Goal: Task Accomplishment & Management: Manage account settings

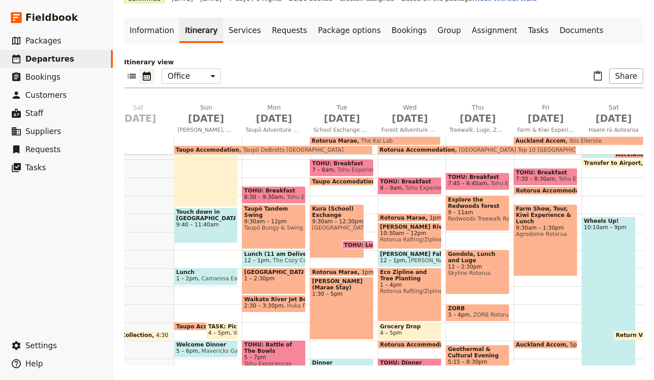
scroll to position [123, 0]
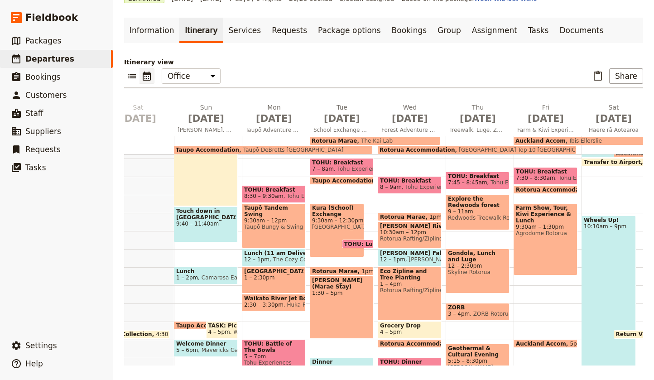
click at [409, 255] on span "[PERSON_NAME] Falls Store Lunch" at bounding box center [409, 253] width 59 height 6
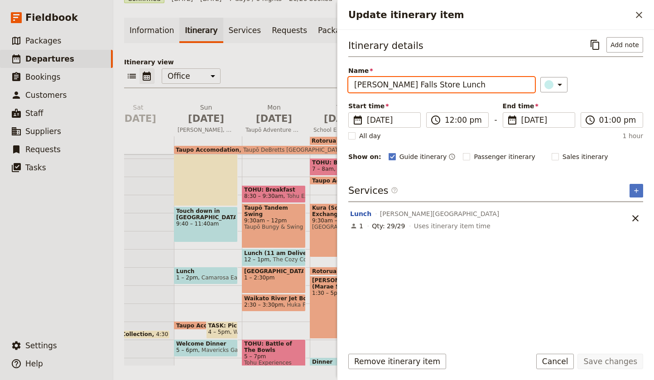
click at [443, 83] on input "[PERSON_NAME] Falls Store Lunch" at bounding box center [441, 84] width 187 height 15
click at [640, 15] on icon "Close drawer" at bounding box center [639, 15] width 6 height 6
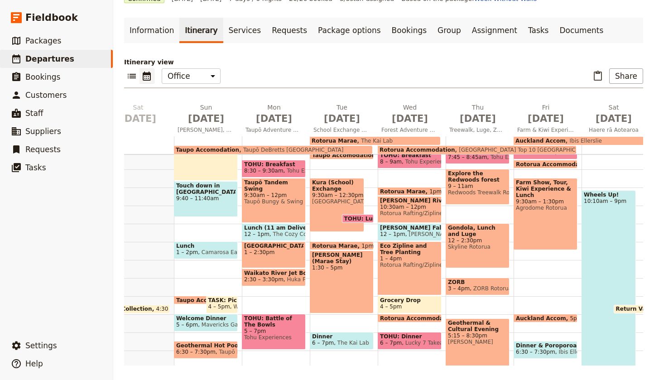
scroll to position [152, 0]
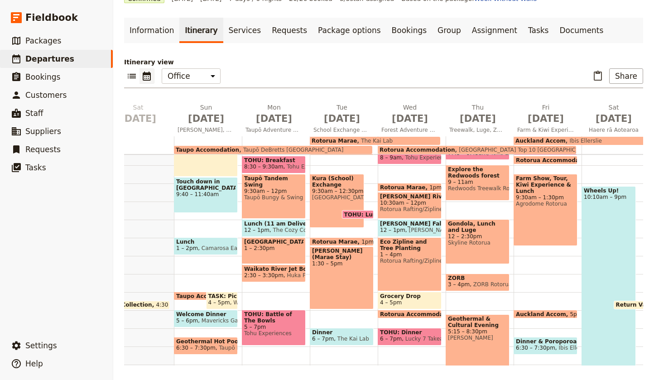
click at [354, 212] on span "TOHU: Lunch" at bounding box center [365, 214] width 43 height 6
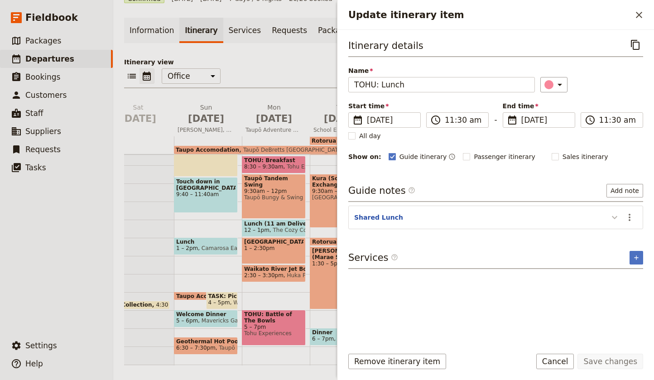
click at [613, 218] on icon "Update itinerary item" at bounding box center [614, 217] width 5 height 3
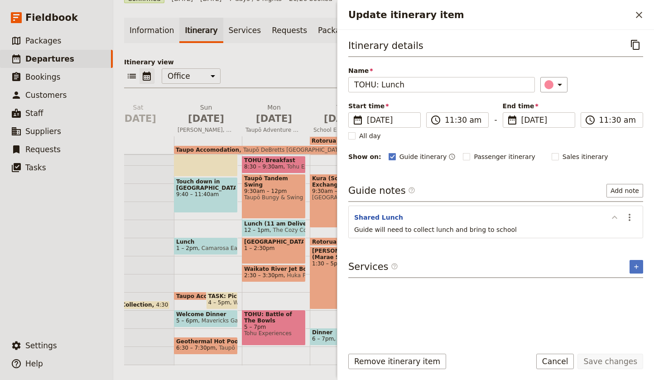
click at [615, 218] on icon "Update itinerary item" at bounding box center [614, 217] width 11 height 11
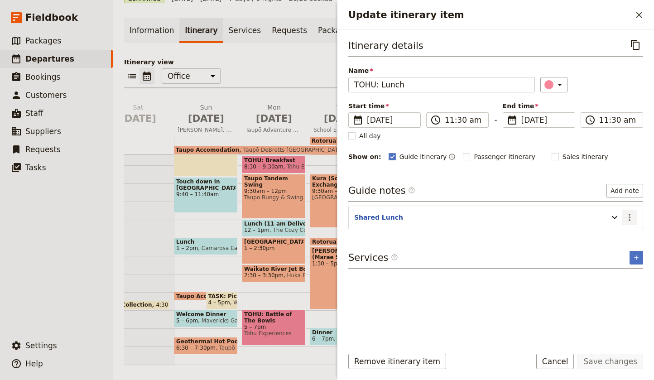
click at [631, 216] on icon "Actions" at bounding box center [629, 217] width 11 height 11
click at [609, 236] on span "Edit note" at bounding box center [603, 237] width 29 height 9
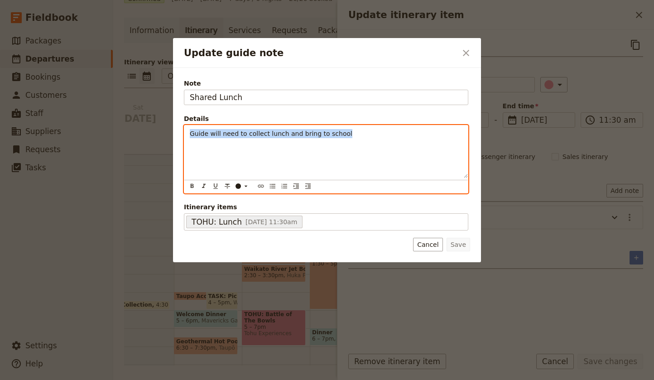
drag, startPoint x: 341, startPoint y: 133, endPoint x: 191, endPoint y: 116, distance: 151.3
click at [191, 116] on fieldset "Details Guide will need to collect lunch and bring to school ​ ​ ​ ​ ​ ​ ​ ​ ​ …" at bounding box center [326, 153] width 284 height 79
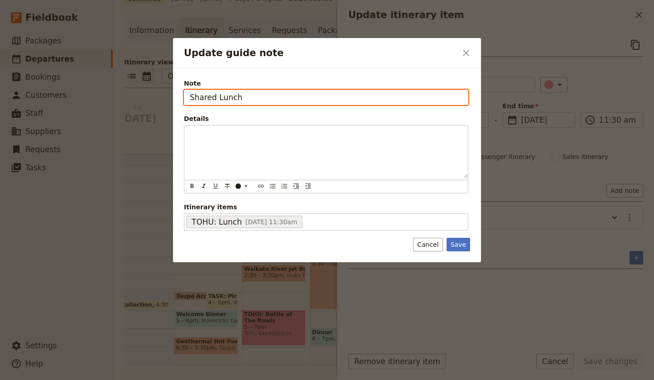
click at [241, 100] on input "Shared Lunch" at bounding box center [326, 97] width 284 height 15
drag, startPoint x: 241, startPoint y: 100, endPoint x: 188, endPoint y: 94, distance: 53.8
click at [188, 94] on input "Shared Lunch" at bounding box center [326, 97] width 284 height 15
paste input "Guide will need to collect lunch and bring to school"
type input "Guide will need to collect lunch and bring to school"
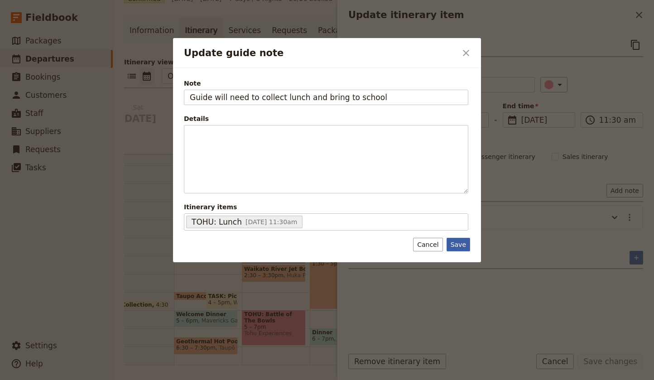
click at [457, 245] on button "Save" at bounding box center [459, 245] width 24 height 14
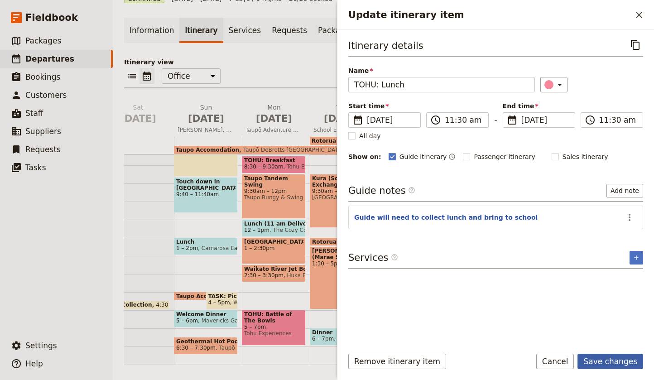
click at [609, 360] on button "Save changes" at bounding box center [610, 361] width 66 height 15
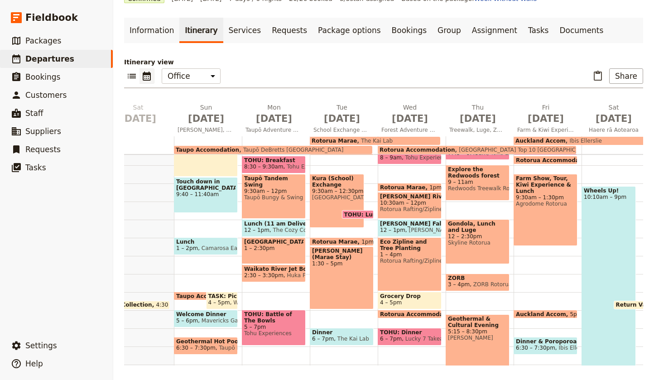
click at [328, 193] on span "9:30am – 12:30pm" at bounding box center [337, 191] width 50 height 6
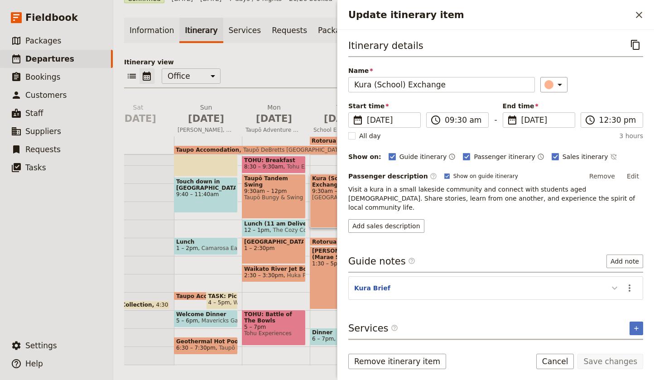
click at [616, 283] on icon "Update itinerary item" at bounding box center [614, 288] width 11 height 11
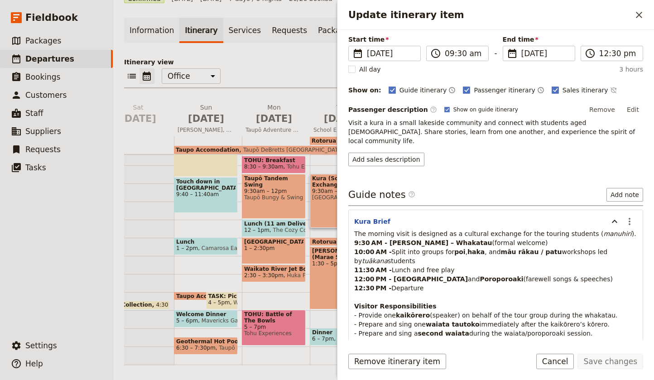
scroll to position [67, 0]
click at [629, 217] on icon "Actions" at bounding box center [630, 220] width 2 height 7
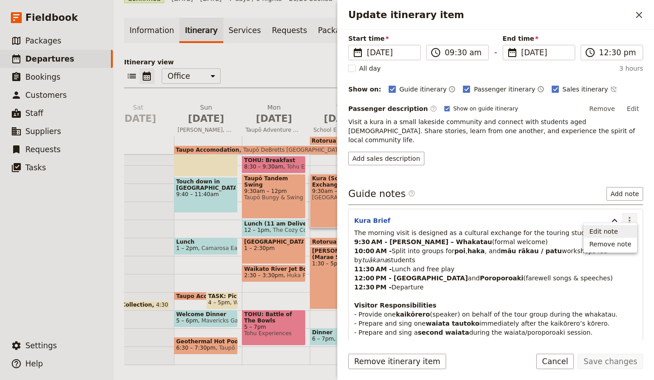
click at [606, 228] on span "Edit note" at bounding box center [603, 231] width 29 height 9
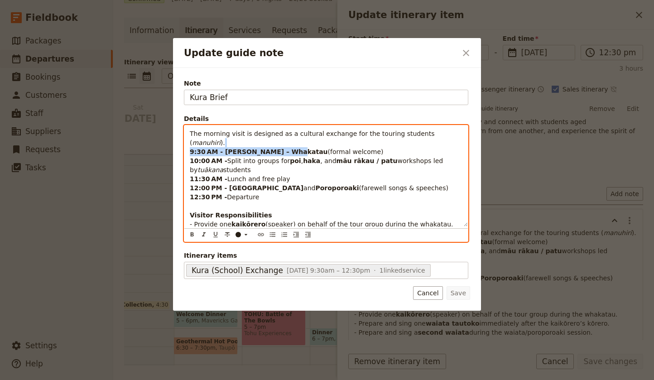
drag, startPoint x: 447, startPoint y: 135, endPoint x: 285, endPoint y: 138, distance: 162.6
click at [285, 138] on p "The morning visit is designed as a cultural exchange for the touring students (…" at bounding box center [326, 188] width 273 height 118
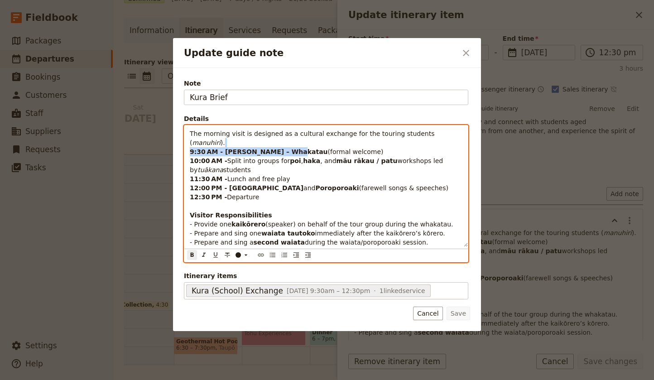
click at [435, 142] on p "The morning visit is designed as a cultural exchange for the touring students (…" at bounding box center [326, 188] width 273 height 118
click at [452, 132] on p "The morning visit is designed as a cultural exchange for the touring students (…" at bounding box center [326, 188] width 273 height 118
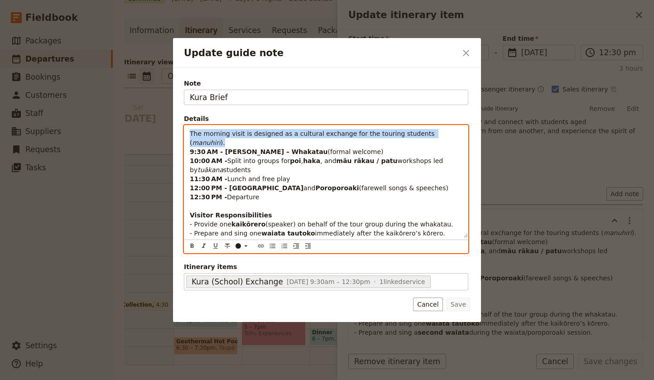
drag, startPoint x: 452, startPoint y: 132, endPoint x: 298, endPoint y: 110, distance: 156.0
click at [298, 110] on div "Note Kura Brief Details The morning visit is designed as a cultural exchange fo…" at bounding box center [326, 184] width 284 height 211
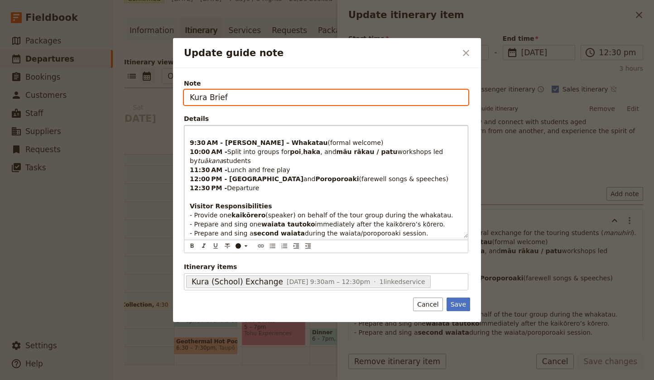
click at [236, 97] on input "Kura Brief" at bounding box center [326, 97] width 284 height 15
drag, startPoint x: 236, startPoint y: 97, endPoint x: 188, endPoint y: 96, distance: 48.0
click at [188, 96] on input "Kura Brief" at bounding box center [326, 97] width 284 height 15
paste input "The morning visit is designed as a cultural exchange for the touring students (…"
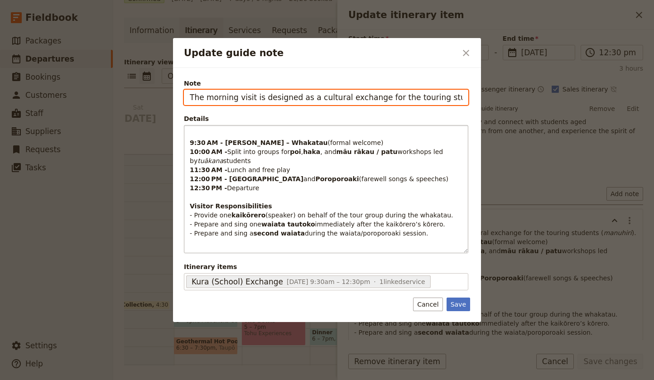
type input "The morning visit is designed as a cultural exchange for the touring students (…"
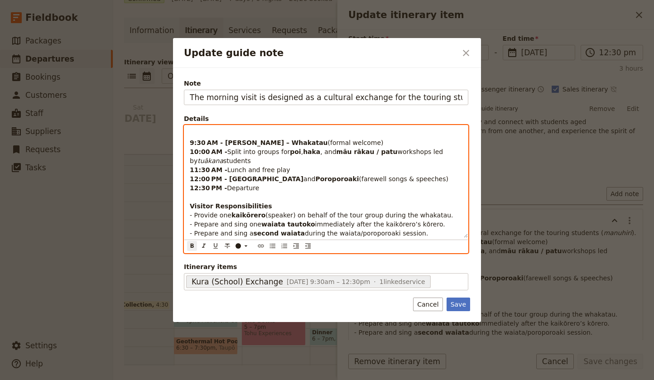
click at [189, 143] on div "9:30 AM - [PERSON_NAME] – Whakatau (formal welcome) 10:00 AM - Split into group…" at bounding box center [325, 181] width 283 height 112
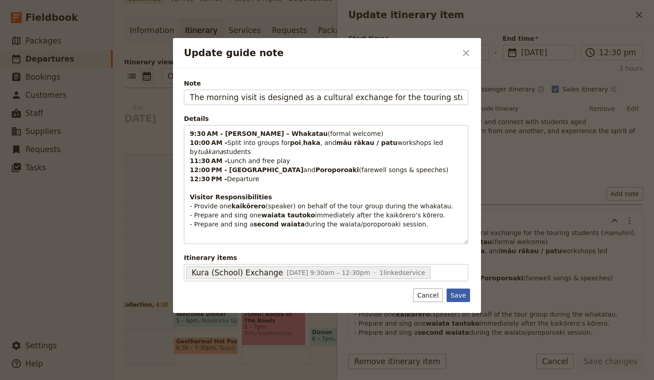
click at [456, 296] on button "Save" at bounding box center [459, 295] width 24 height 14
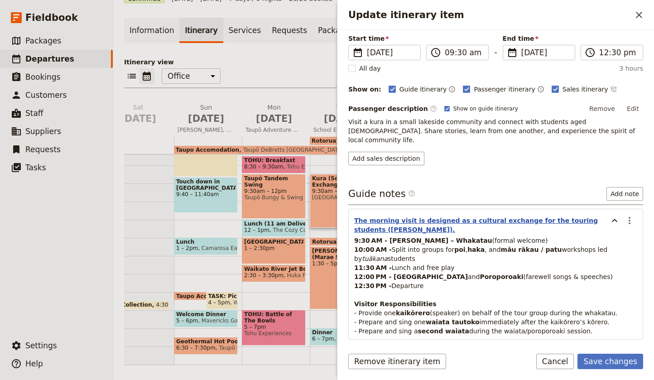
click at [461, 216] on button "The morning visit is designed as a cultural exchange for the touring students (…" at bounding box center [479, 225] width 250 height 18
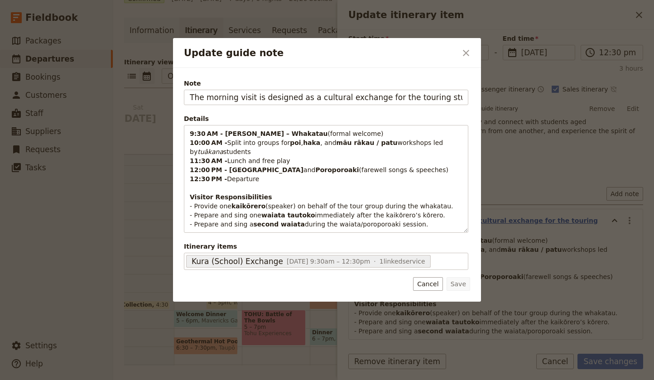
scroll to position [0, 30]
click at [467, 53] on icon "Close dialog" at bounding box center [466, 53] width 11 height 11
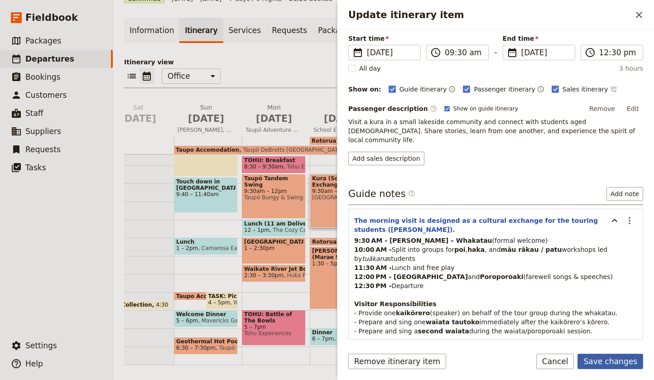
click at [609, 362] on button "Save changes" at bounding box center [610, 361] width 66 height 15
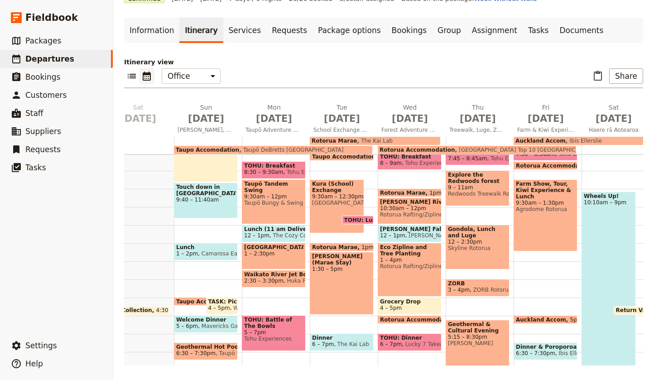
scroll to position [149, 0]
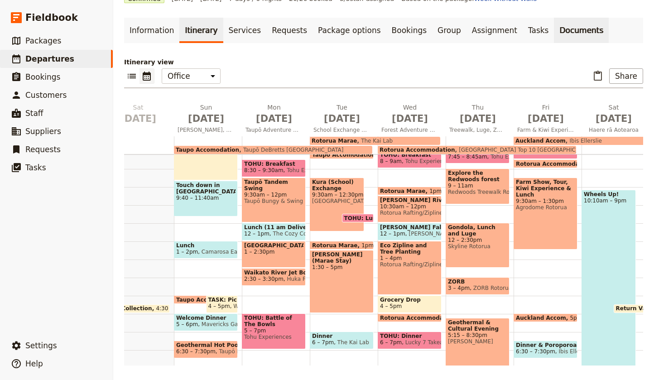
click at [554, 28] on link "Documents" at bounding box center [581, 30] width 55 height 25
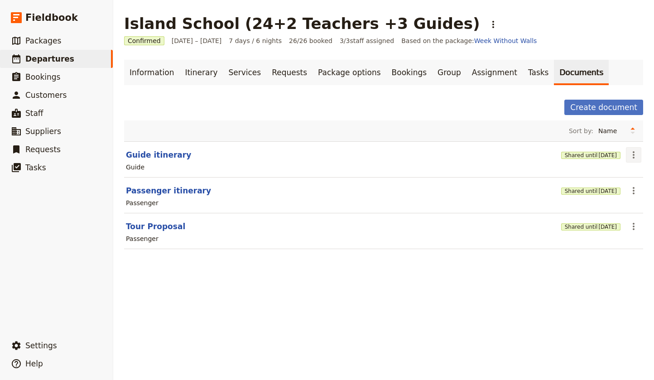
click at [634, 156] on icon "Actions" at bounding box center [633, 154] width 11 height 11
click at [495, 158] on header "Guide itinerary" at bounding box center [342, 154] width 432 height 11
click at [162, 154] on button "Guide itinerary" at bounding box center [158, 154] width 65 height 11
select select "STAFF"
select select "RUN_SHEET"
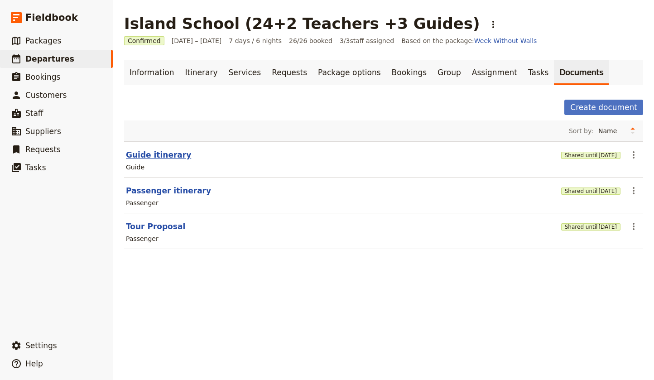
select select "LARGE"
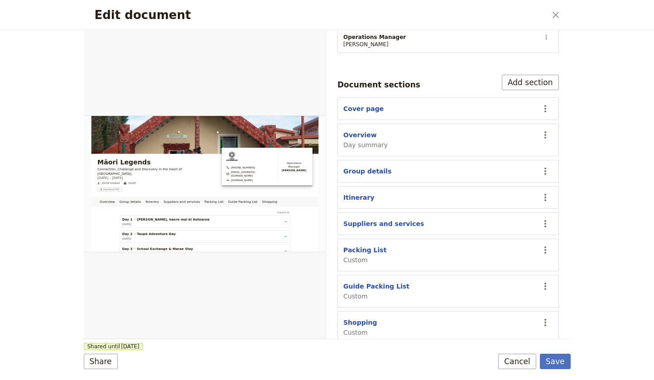
scroll to position [178, 0]
click at [294, 36] on button "PDF" at bounding box center [295, 41] width 20 height 14
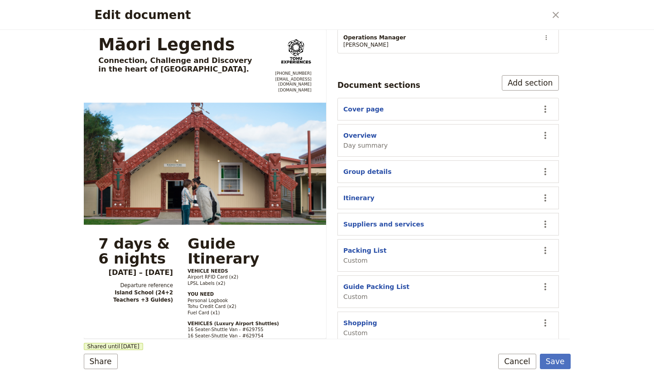
scroll to position [0, 0]
click at [555, 16] on icon "Close dialog" at bounding box center [555, 15] width 11 height 11
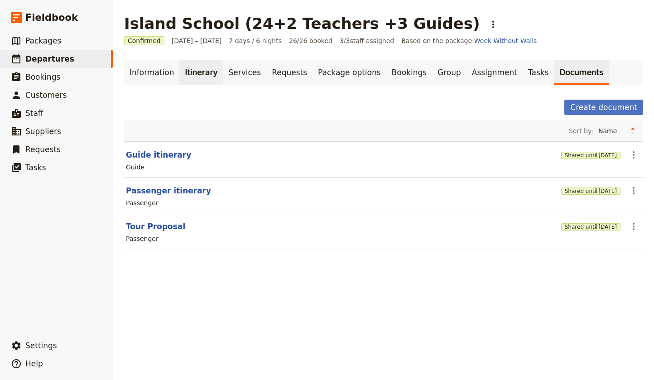
click at [196, 74] on link "Itinerary" at bounding box center [200, 72] width 43 height 25
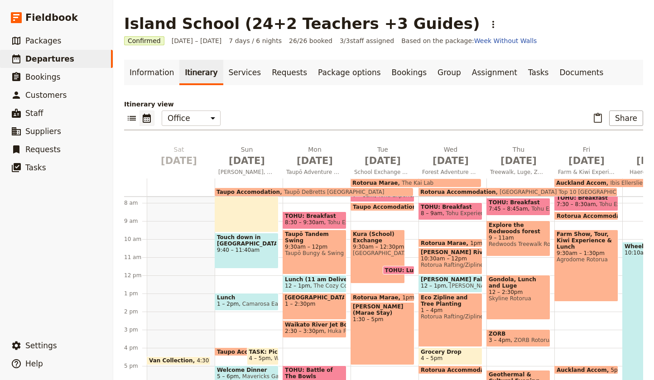
scroll to position [142, 0]
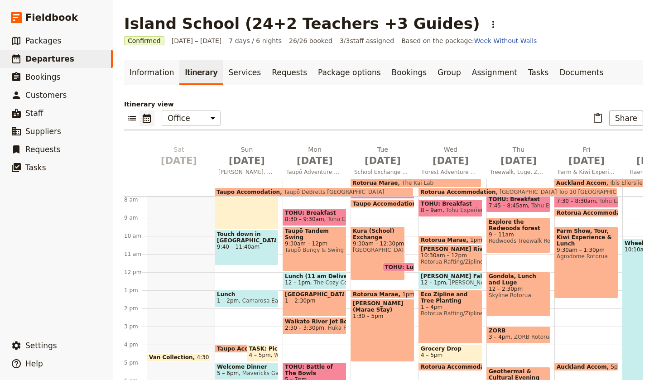
click at [319, 247] on span "Taupō Bungy & Swing" at bounding box center [314, 250] width 59 height 6
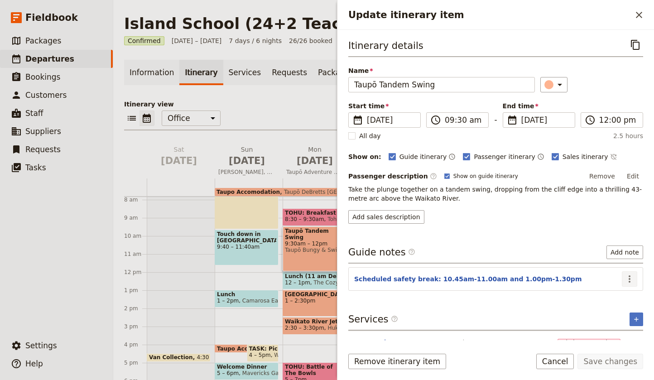
click at [628, 278] on icon "Actions" at bounding box center [629, 279] width 11 height 11
click at [603, 299] on span "Edit note" at bounding box center [603, 298] width 29 height 9
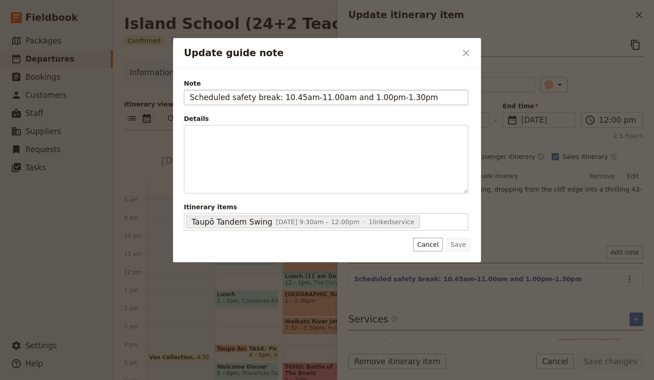
click at [325, 97] on input "Scheduled safety break: 10.45am-11.00am and 1.00pm-1.30pm" at bounding box center [326, 97] width 284 height 15
click at [355, 98] on input "Scheduled safety break: 10.45am-11am and 1.00pm-1.30pm" at bounding box center [326, 97] width 284 height 15
click at [340, 99] on input "Scheduled safety break: 10.45am-11am and 1pm-1.30pm" at bounding box center [326, 97] width 284 height 15
click at [393, 99] on input "Scheduled safety break: 10.45am-11am & 1pm-1.30pm" at bounding box center [326, 97] width 284 height 15
type input "Scheduled safety break: 10.45am-11am & 1pm-1.30pm"
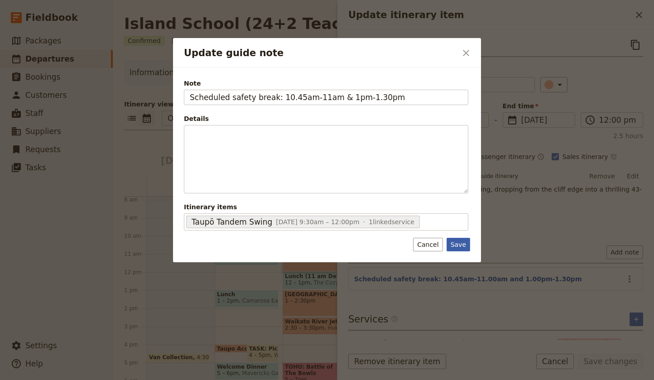
click at [456, 242] on button "Save" at bounding box center [459, 245] width 24 height 14
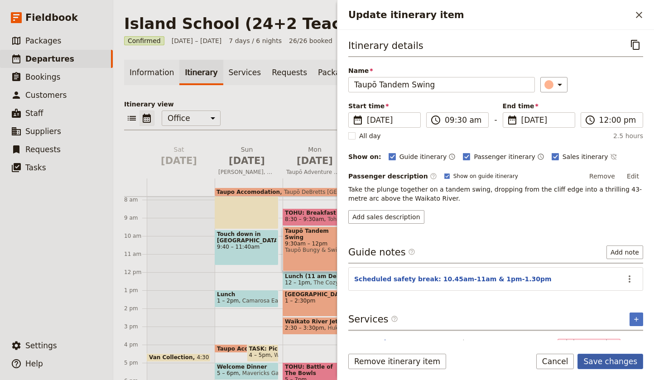
click at [607, 362] on button "Save changes" at bounding box center [610, 361] width 66 height 15
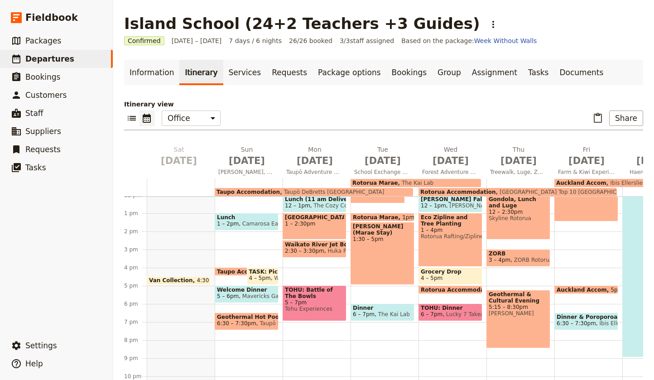
scroll to position [216, 0]
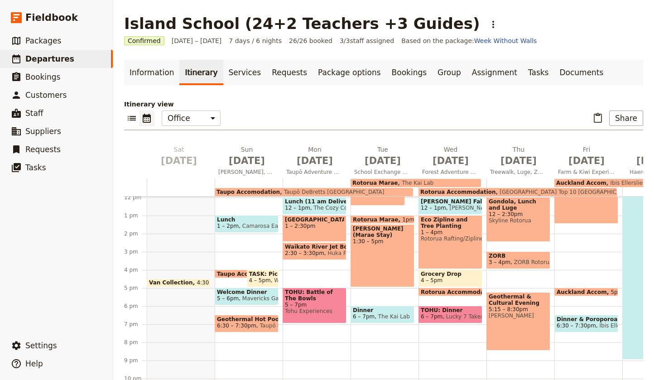
click at [380, 313] on span "The Kai Lab" at bounding box center [392, 316] width 35 height 6
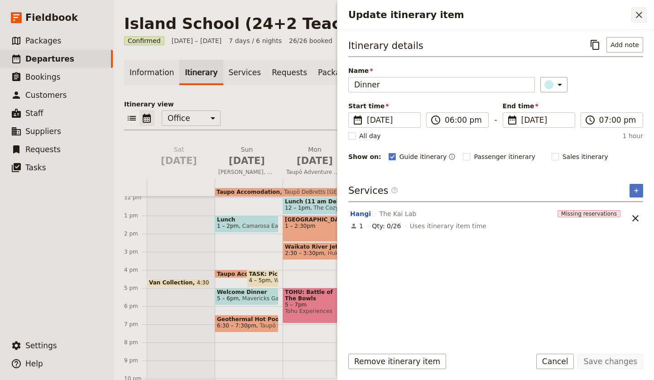
click at [641, 16] on icon "Close drawer" at bounding box center [639, 15] width 6 height 6
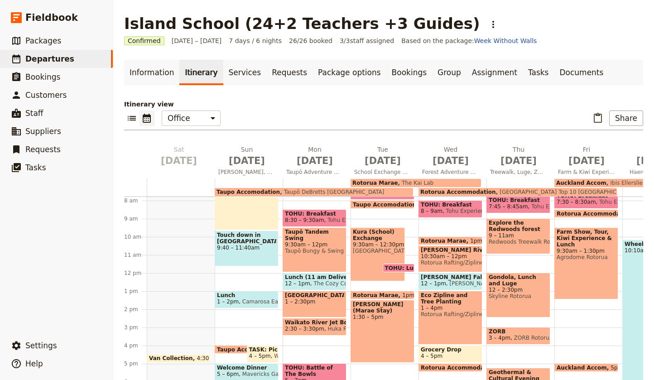
scroll to position [148, 0]
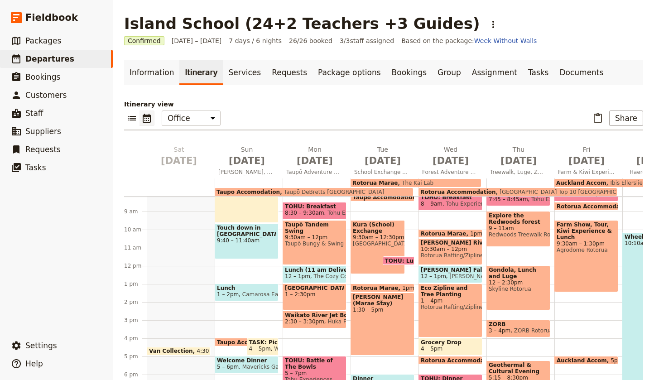
click at [447, 297] on span "Eco Zipline and Tree Planting" at bounding box center [450, 291] width 59 height 13
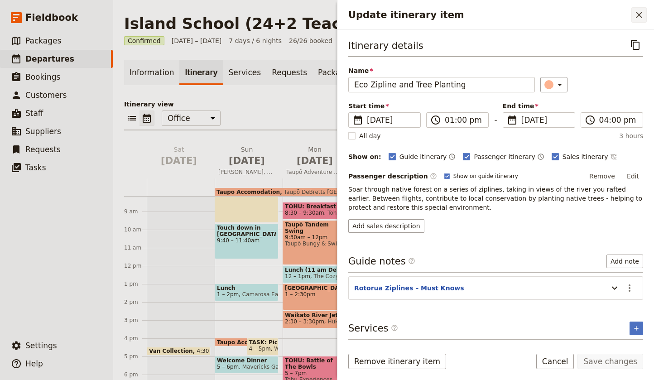
click at [640, 14] on icon "Close drawer" at bounding box center [639, 15] width 6 height 6
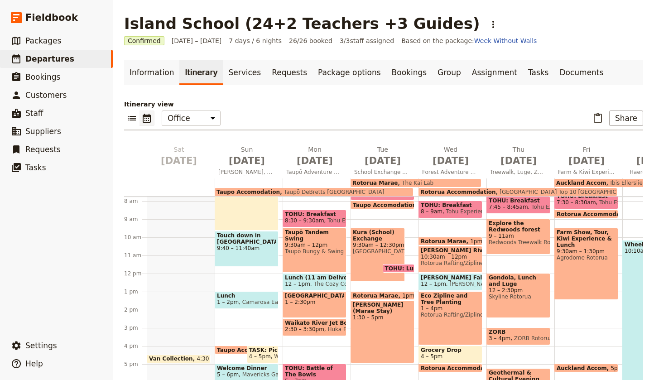
scroll to position [141, 0]
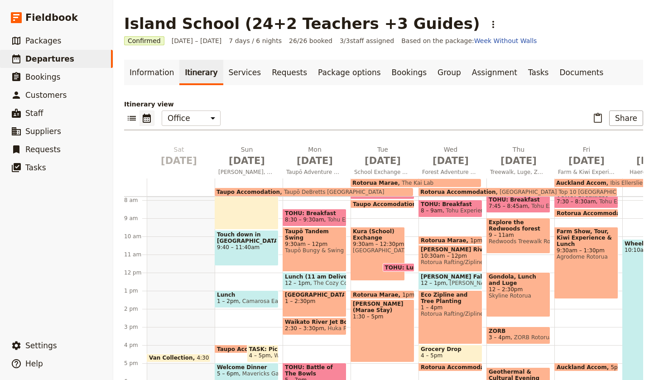
click at [317, 278] on span "Lunch (11 am Delivery)" at bounding box center [314, 277] width 59 height 6
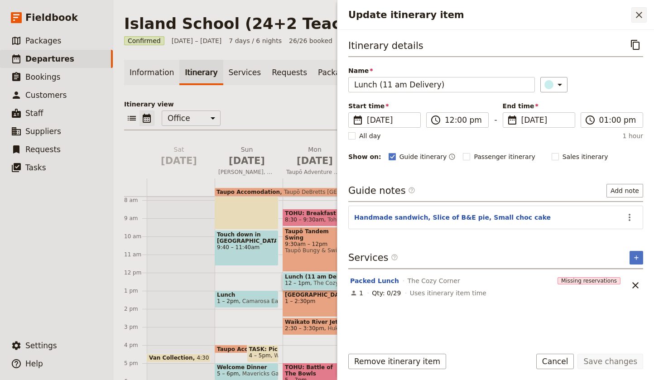
click at [641, 13] on icon "Close drawer" at bounding box center [639, 15] width 6 height 6
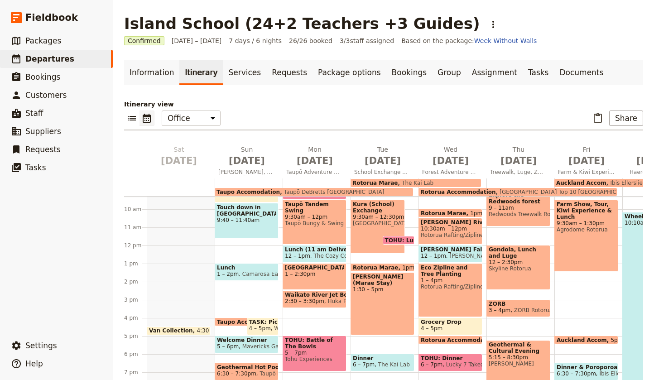
scroll to position [169, 0]
click at [319, 271] on span "1 – 2:30pm" at bounding box center [314, 273] width 59 height 6
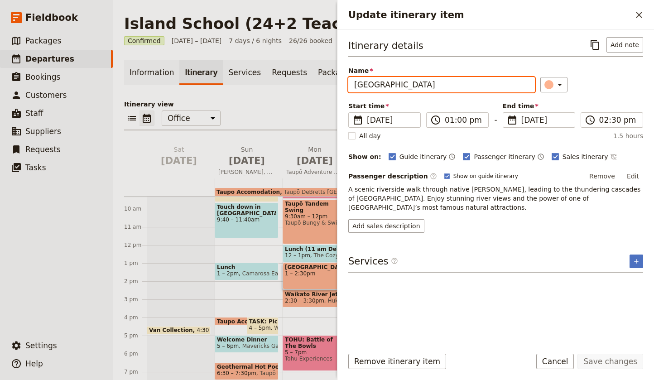
click at [425, 86] on input "[GEOGRAPHIC_DATA]" at bounding box center [441, 84] width 187 height 15
click at [424, 101] on div "Start time ​ [DATE] [DATE] [DATE] 13:00 ​ 01:00 pm - End time ​ [DATE] [DATE] […" at bounding box center [495, 114] width 295 height 26
click at [639, 13] on icon "Close drawer" at bounding box center [639, 15] width 11 height 11
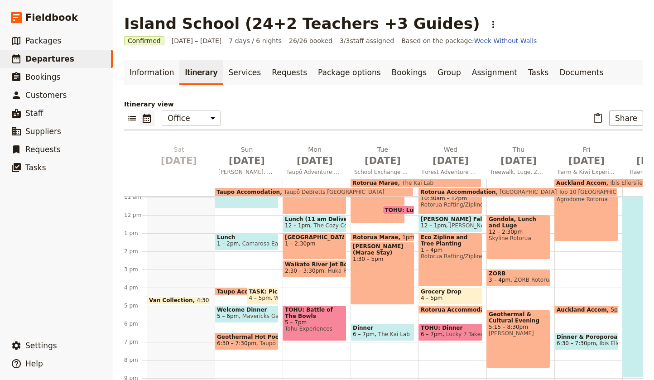
scroll to position [201, 0]
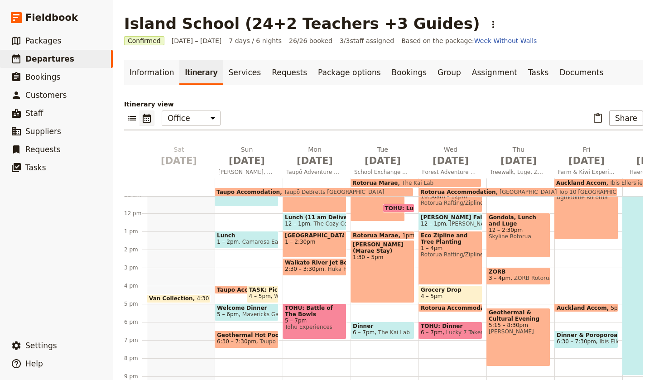
click at [311, 262] on span "Waikato River Jet Boat" at bounding box center [314, 262] width 59 height 6
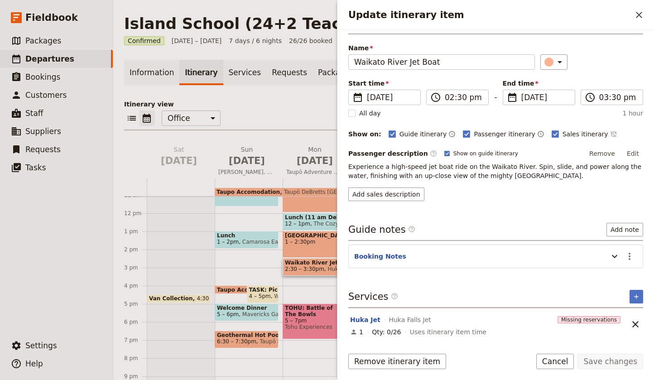
scroll to position [0, 0]
click at [617, 255] on icon "Update itinerary item" at bounding box center [614, 256] width 11 height 11
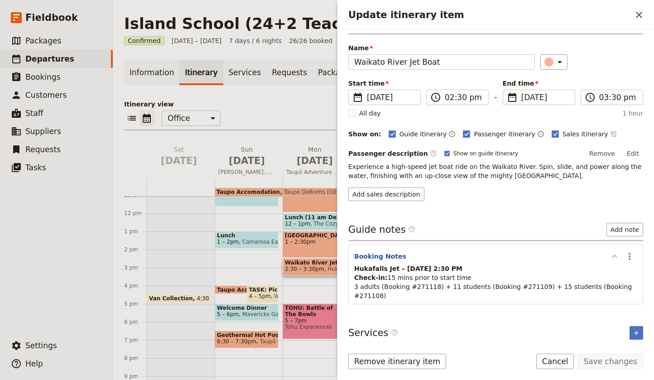
click at [615, 255] on icon "Update itinerary item" at bounding box center [614, 256] width 5 height 3
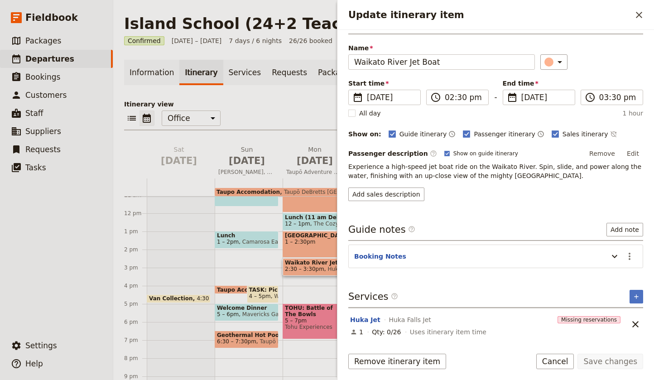
scroll to position [23, 0]
click at [639, 16] on icon "Close drawer" at bounding box center [639, 15] width 6 height 6
